Goal: Complete application form

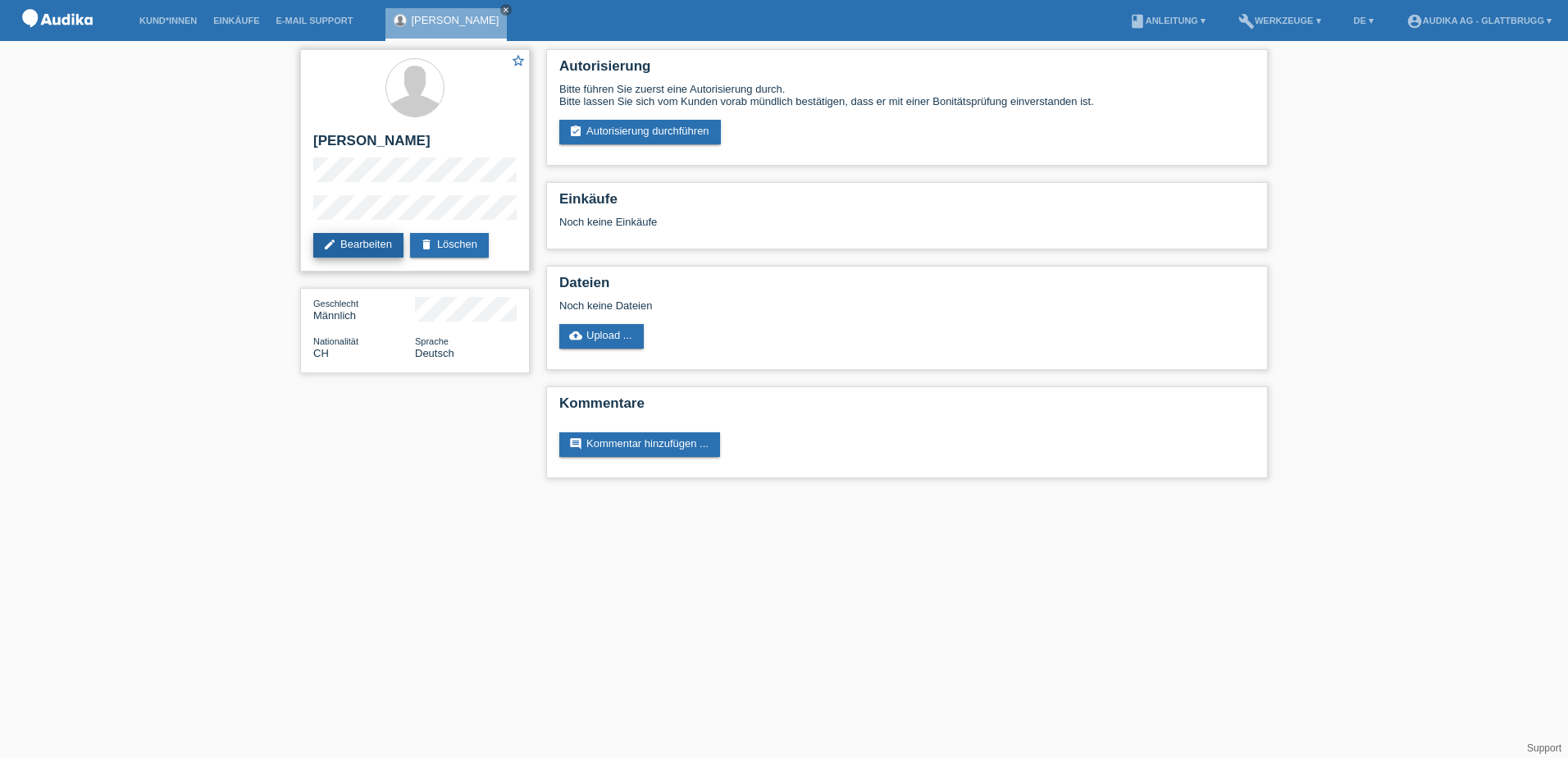
click at [366, 244] on link "edit Bearbeiten" at bounding box center [358, 245] width 90 height 25
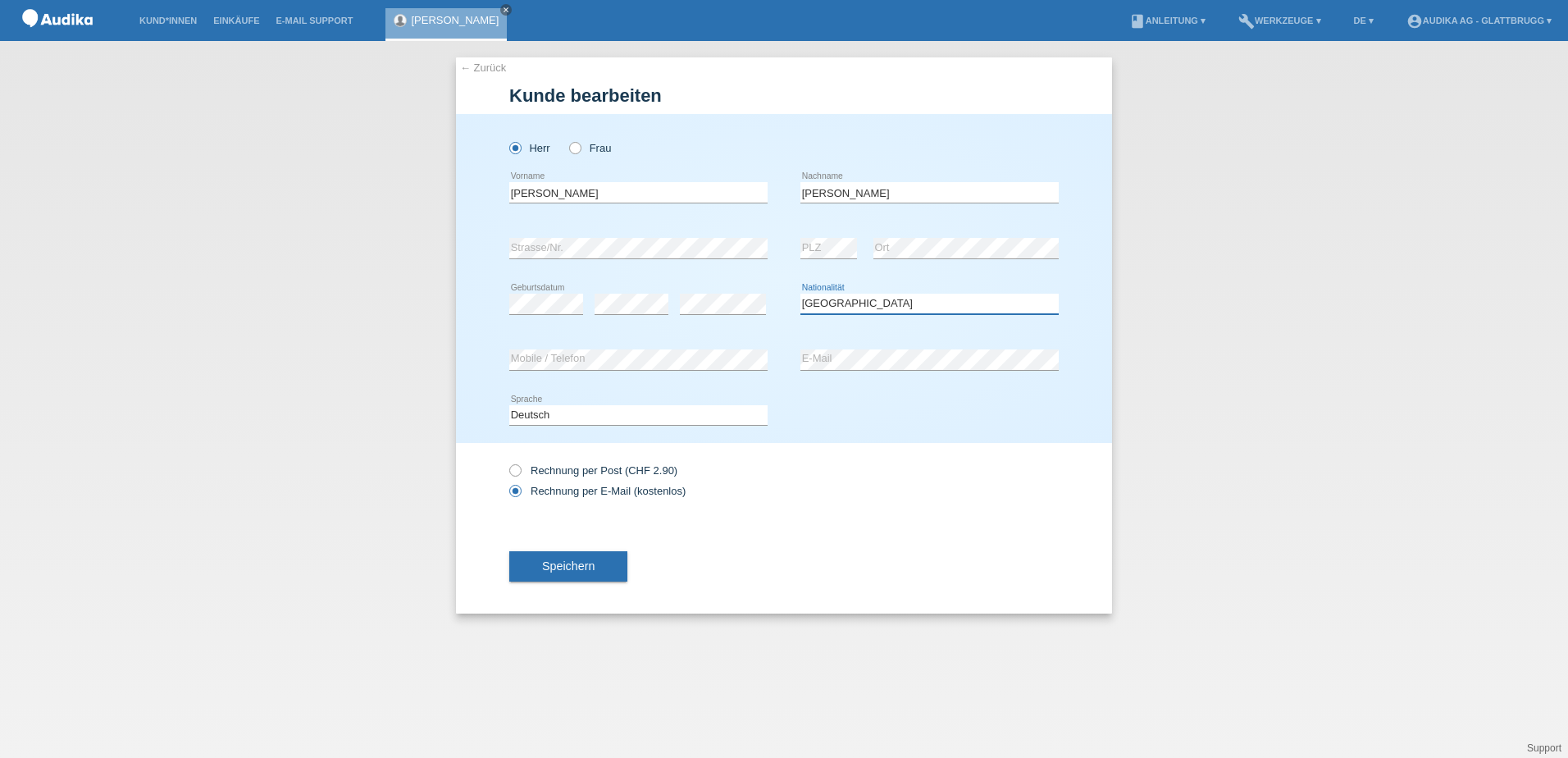
click at [845, 305] on select "Bitte auswählen... Schweiz Deutschland Liechtenstein Österreich ------------ Af…" at bounding box center [930, 303] width 259 height 20
select select "CL"
click at [800, 293] on select "Bitte auswählen... Schweiz Deutschland Liechtenstein Österreich ------------ Af…" at bounding box center [930, 303] width 259 height 20
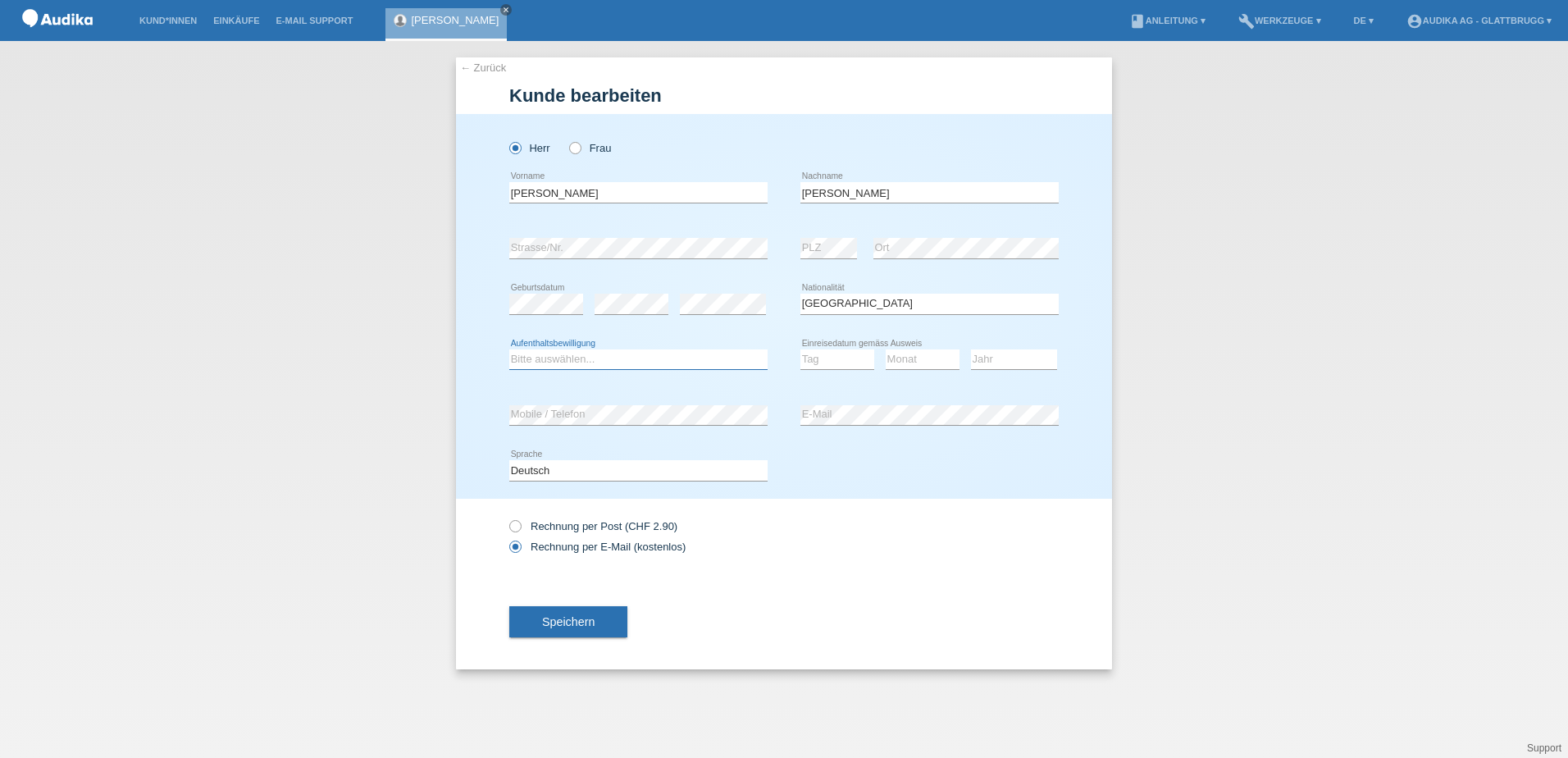
click at [549, 362] on select "Bitte auswählen... C B B - Flüchtlingsstatus Andere" at bounding box center [638, 359] width 259 height 20
select select "C"
click at [509, 349] on select "Bitte auswählen... C B B - Flüchtlingsstatus Andere" at bounding box center [638, 359] width 259 height 20
click at [831, 358] on select "Tag 01 02 03 04 05 06 07 08 09 10 11" at bounding box center [837, 359] width 74 height 20
click at [826, 376] on div "Tag 01 02 03 04 05 06 07 08 09 10 11 12 13 14 15 16" at bounding box center [837, 360] width 74 height 56
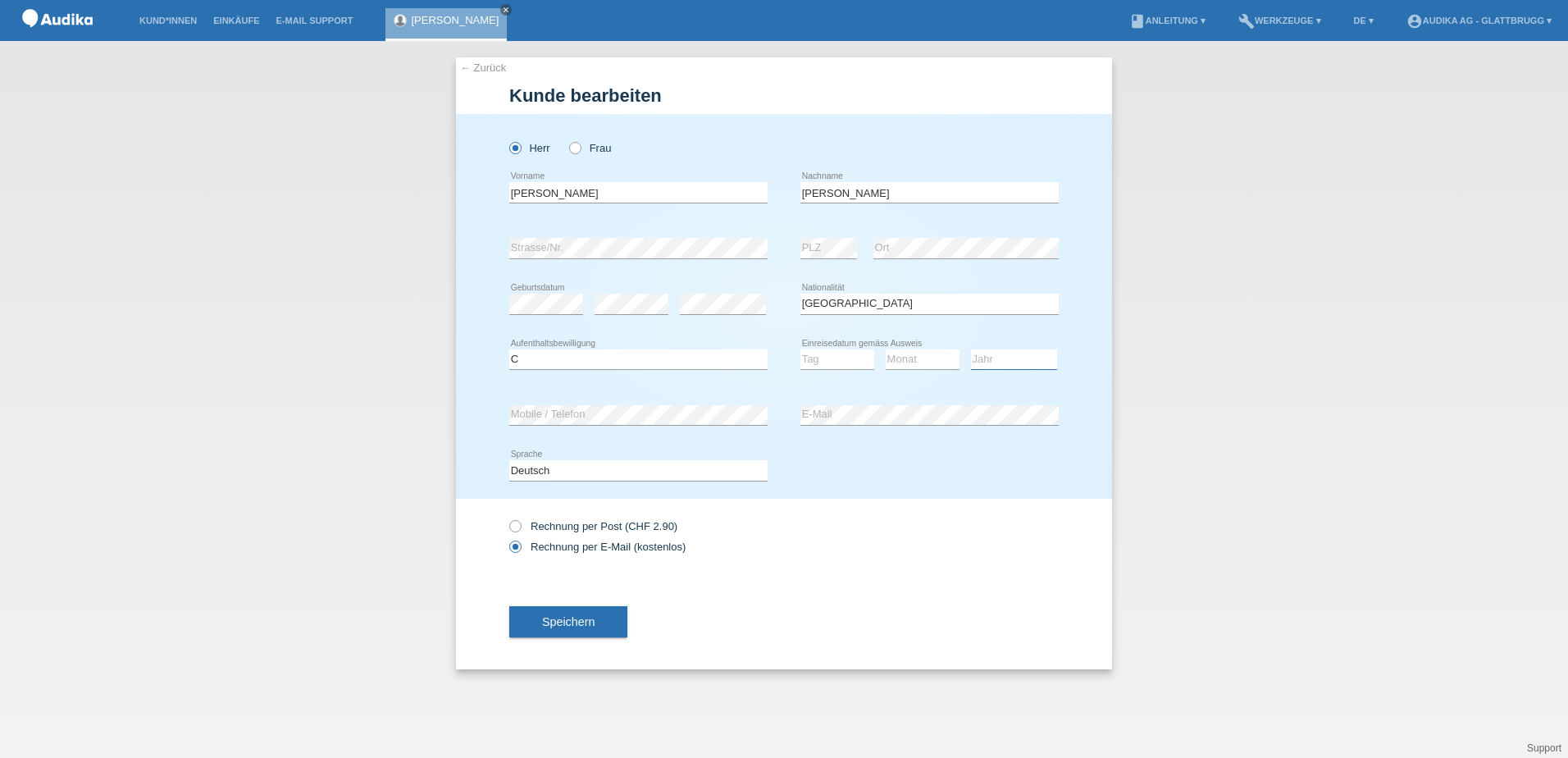
click at [986, 359] on select "Jahr 2025 2024 2023 2022 2021 2020 2019 2018 2017 2016 2015 2014 2013 2012 2011…" at bounding box center [1014, 359] width 87 height 20
select select "1984"
click at [971, 349] on select "Jahr 2025 2024 2023 2022 2021 2020 2019 2018 2017 2016 2015 2014 2013 2012 2011…" at bounding box center [1014, 359] width 87 height 20
click at [830, 358] on select "Tag 01 02 03 04 05 06 07 08 09 10 11" at bounding box center [837, 359] width 74 height 20
select select "29"
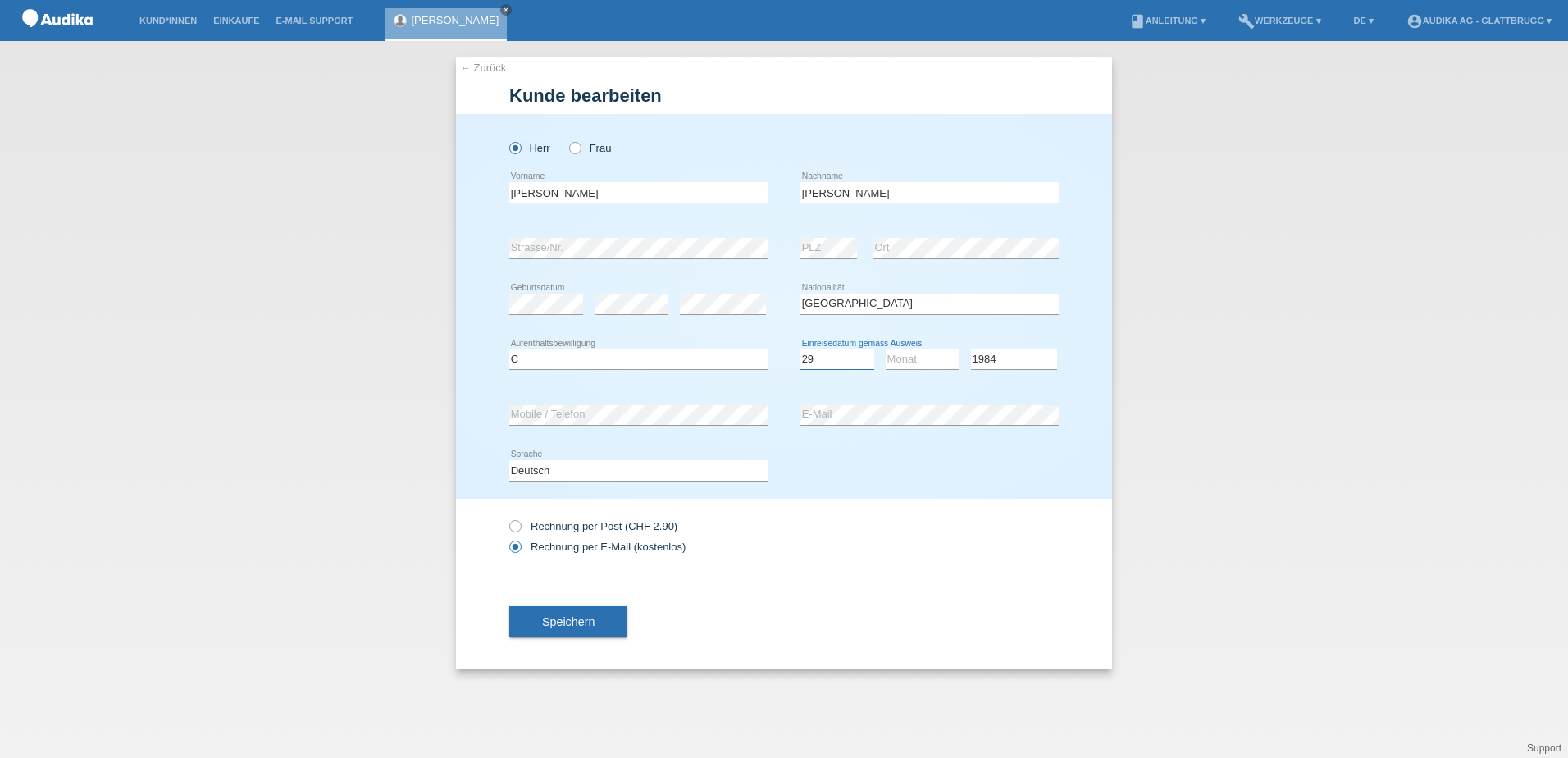
click at [800, 349] on select "Tag 01 02 03 04 05 06 07 08 09 10 11" at bounding box center [837, 359] width 74 height 20
click at [901, 361] on select "Monat 01 02 03 04 05 06 07 08 09 10 11" at bounding box center [923, 359] width 74 height 20
select select "05"
click at [886, 349] on select "Monat 01 02 03 04 05 06 07 08 09 10 11" at bounding box center [923, 359] width 74 height 20
click at [606, 619] on button "Speichern" at bounding box center [568, 621] width 118 height 31
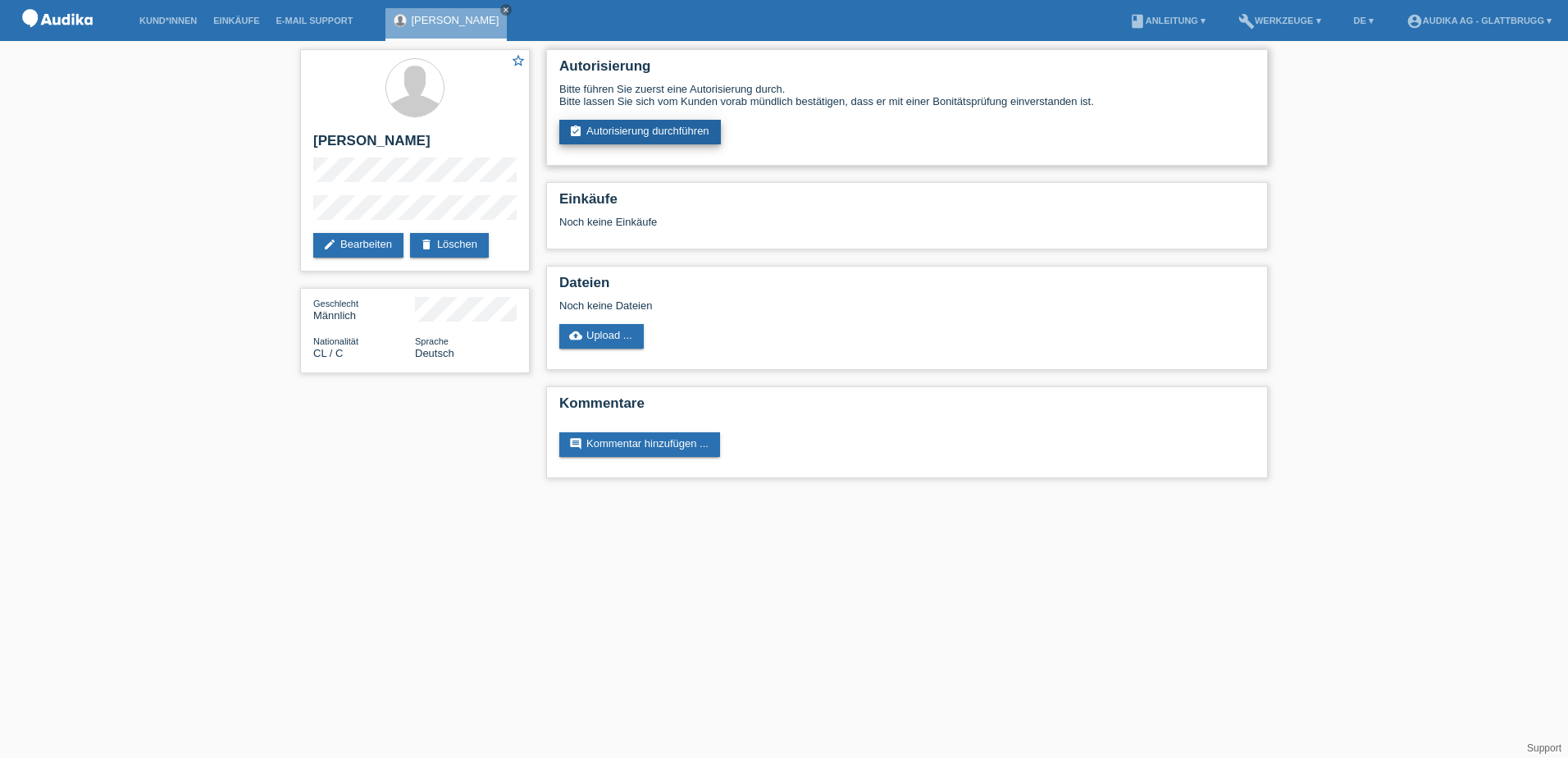
click at [635, 133] on link "assignment_turned_in Autorisierung durchführen" at bounding box center [639, 131] width 161 height 25
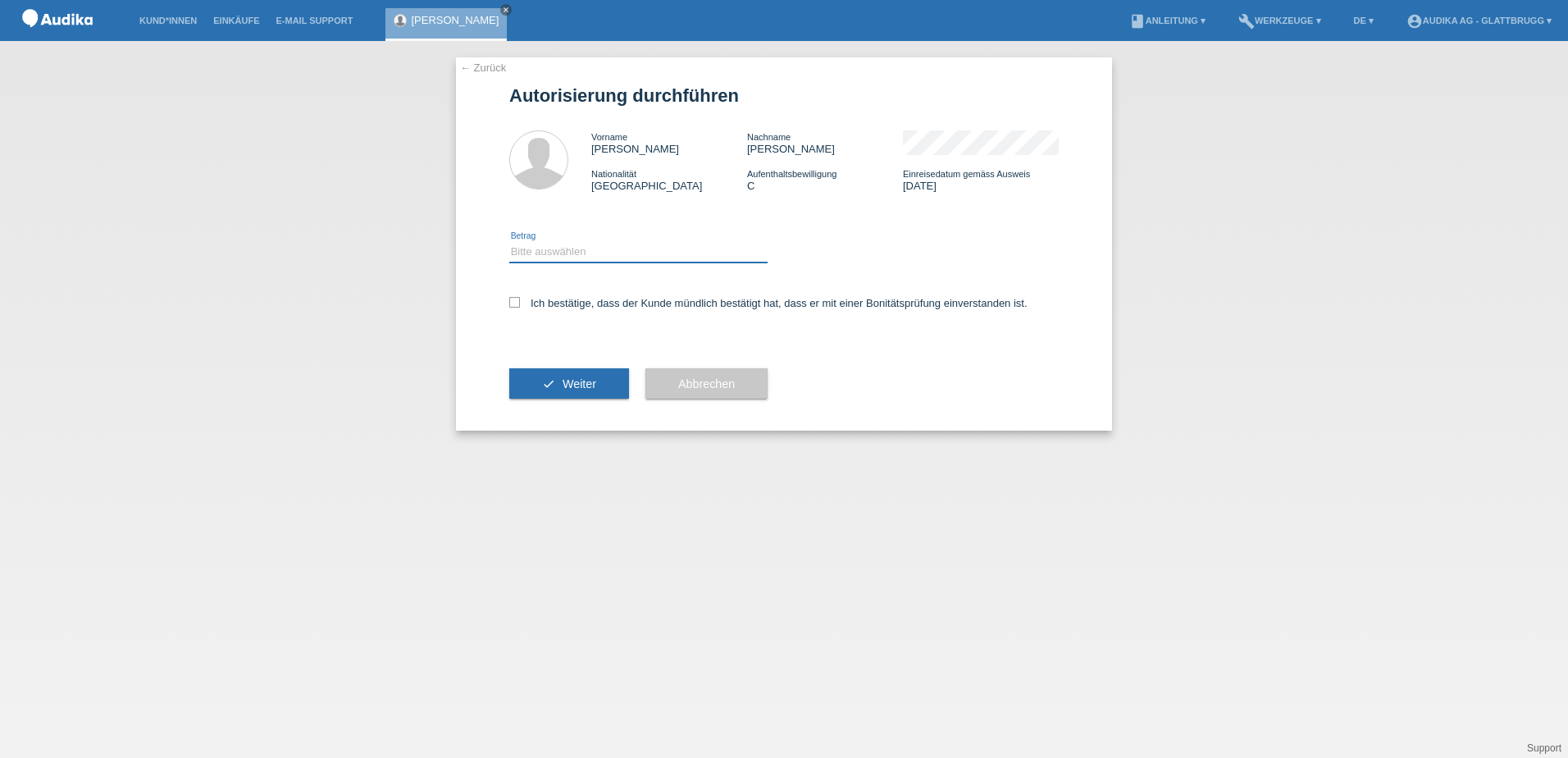
click at [557, 255] on select "Bitte auswählen CHF 1.00 - CHF 499.00 CHF 500.00 - CHF 1'999.00 CHF 2'000.00 - …" at bounding box center [638, 252] width 259 height 20
select select "3"
click at [509, 242] on select "Bitte auswählen CHF 1.00 - CHF 499.00 CHF 500.00 - CHF 1'999.00 CHF 2'000.00 - …" at bounding box center [638, 252] width 259 height 20
click at [513, 302] on icon at bounding box center [514, 302] width 11 height 11
click at [513, 302] on input "Ich bestätige, dass der Kunde mündlich bestätigt hat, dass er mit einer Bonität…" at bounding box center [514, 302] width 11 height 11
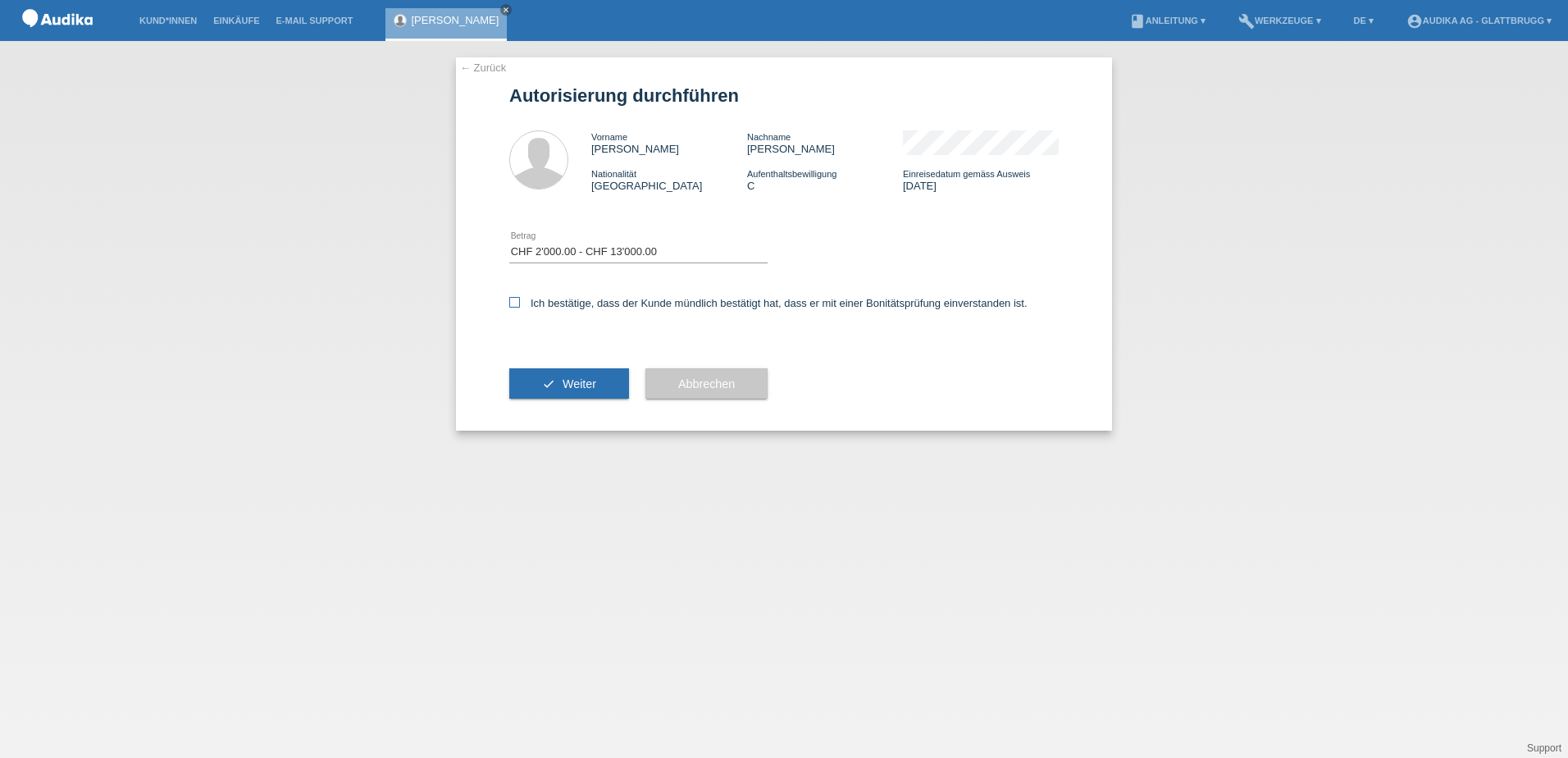
checkbox input "true"
click at [546, 377] on button "check Weiter" at bounding box center [569, 383] width 119 height 31
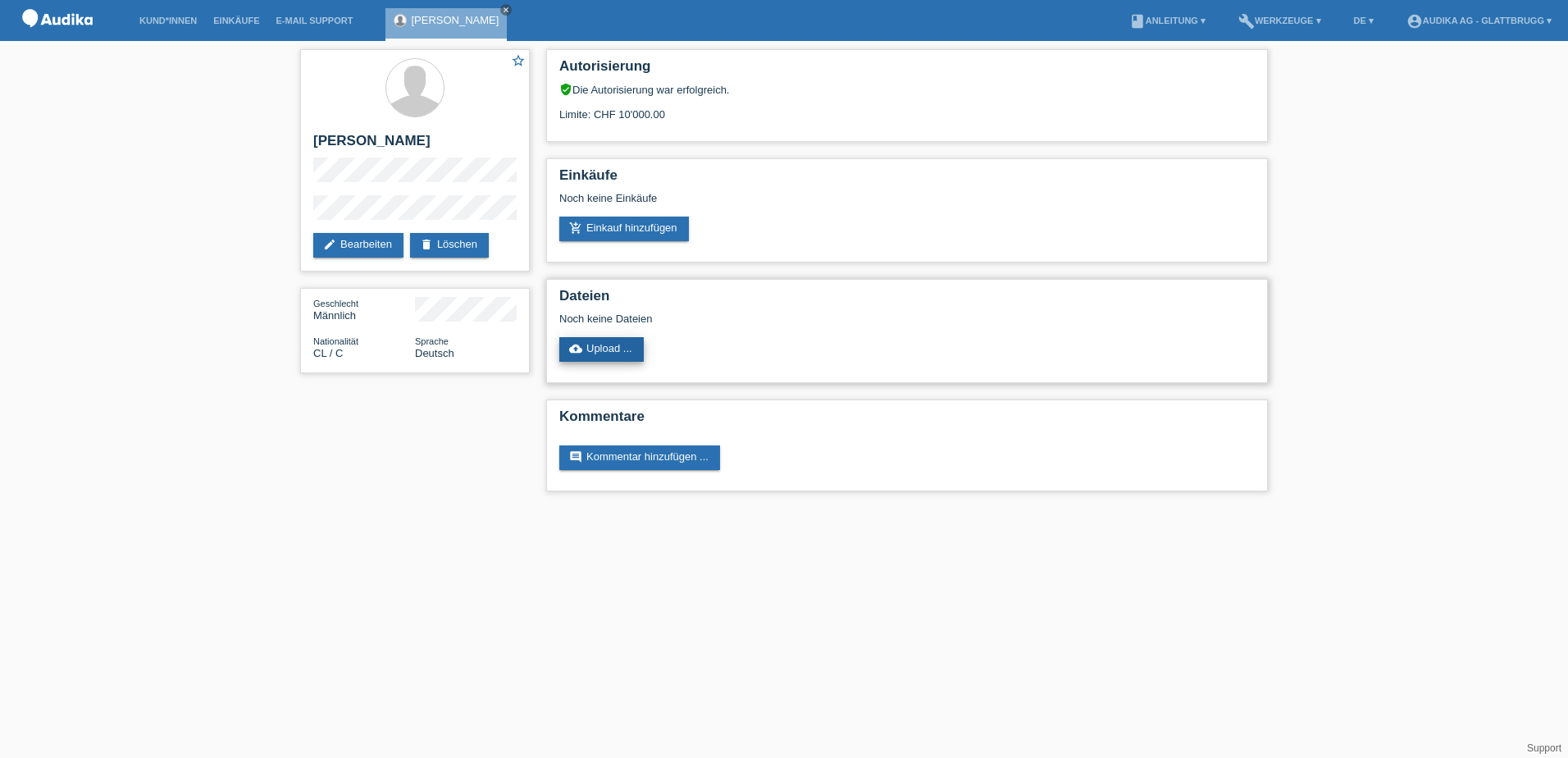
click at [608, 355] on link "cloud_upload Upload ..." at bounding box center [601, 349] width 85 height 25
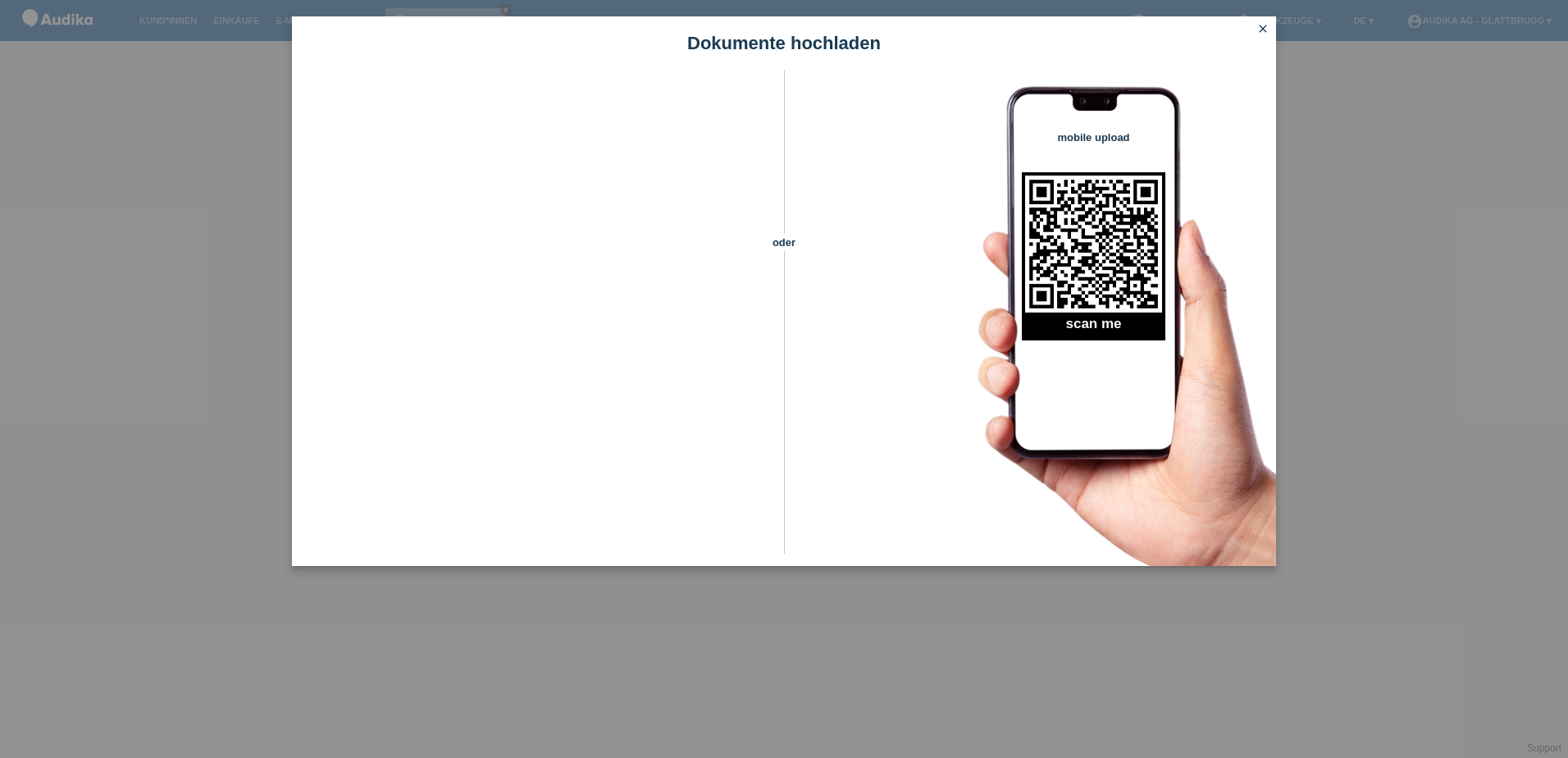
click at [1262, 29] on icon "close" at bounding box center [1263, 28] width 13 height 13
